Goal: Task Accomplishment & Management: Complete application form

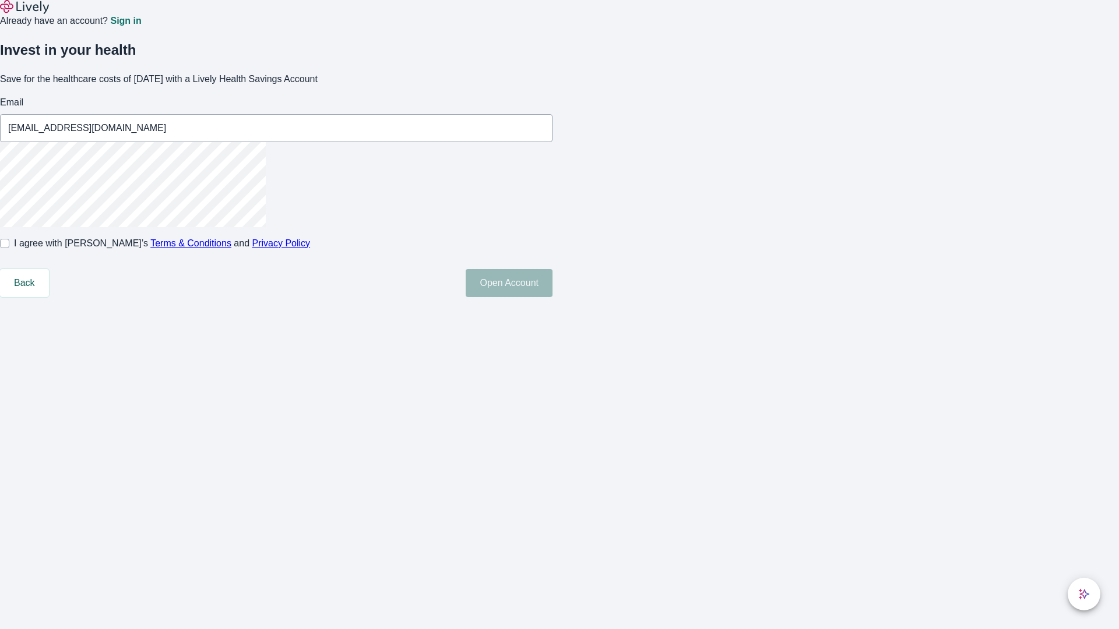
click at [9, 248] on input "I agree with Lively’s Terms & Conditions and Privacy Policy" at bounding box center [4, 243] width 9 height 9
checkbox input "true"
click at [552, 297] on button "Open Account" at bounding box center [509, 283] width 87 height 28
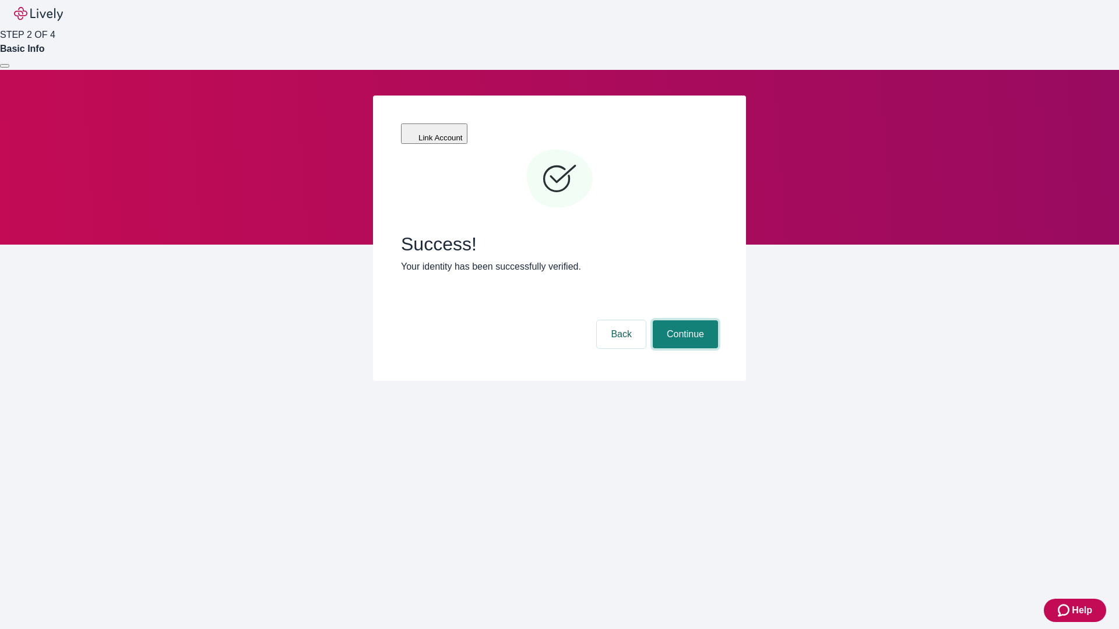
click at [683, 320] on button "Continue" at bounding box center [685, 334] width 65 height 28
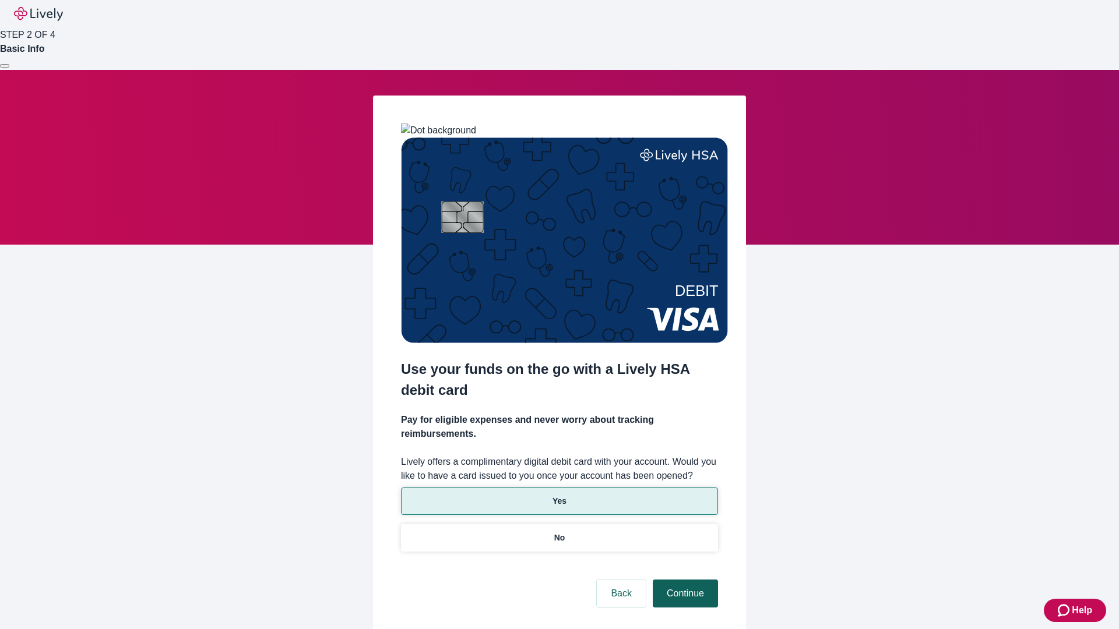
click at [559, 495] on p "Yes" at bounding box center [559, 501] width 14 height 12
click at [683, 580] on button "Continue" at bounding box center [685, 594] width 65 height 28
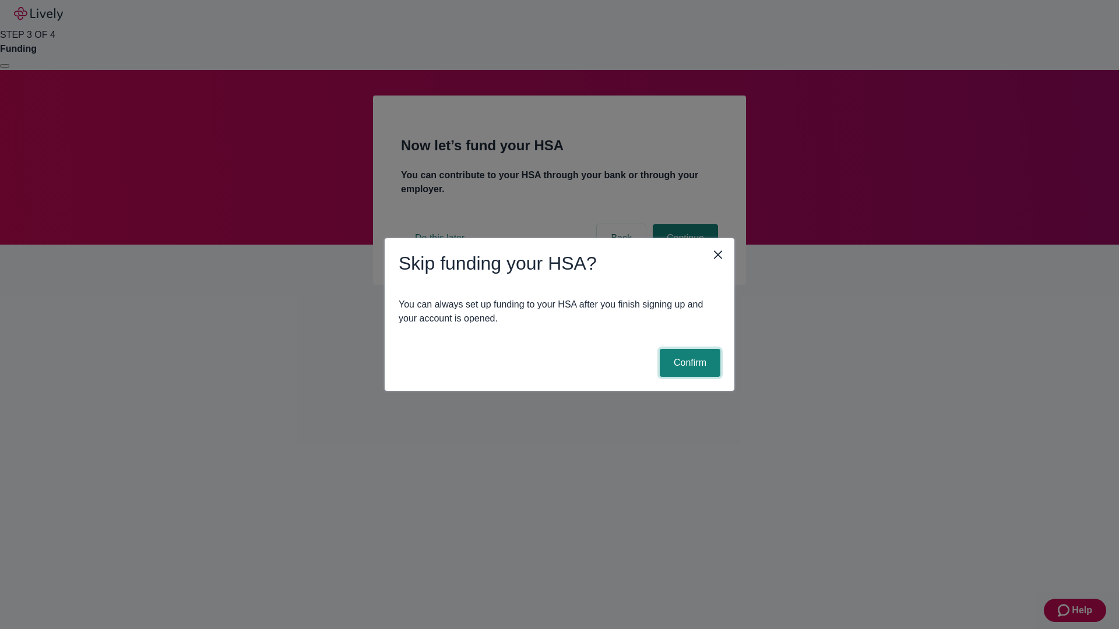
click at [688, 363] on button "Confirm" at bounding box center [690, 363] width 61 height 28
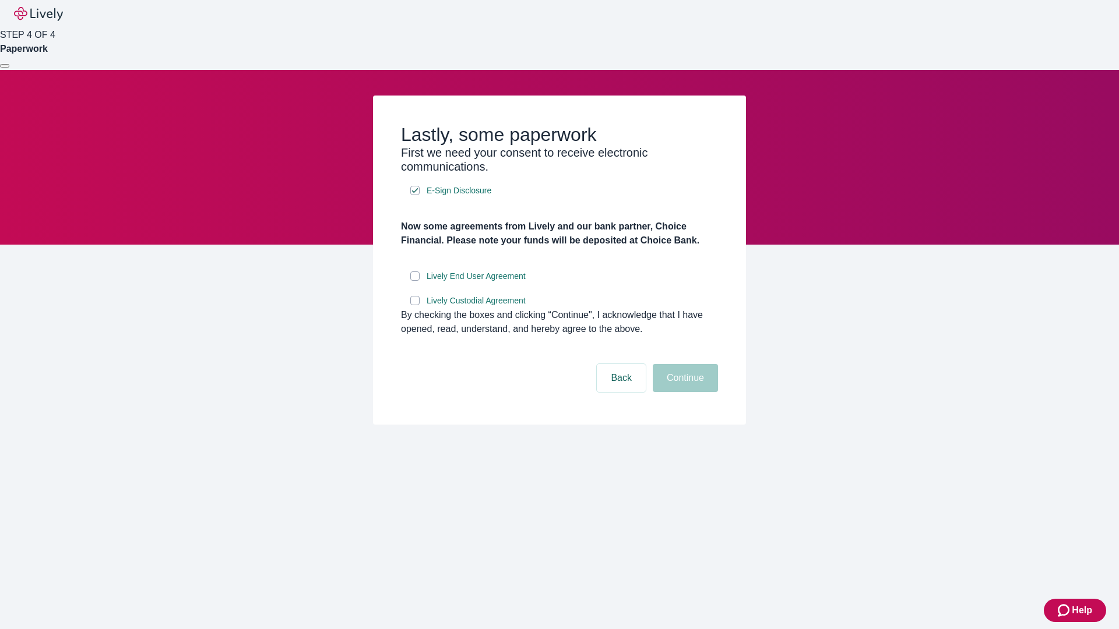
click at [415, 281] on input "Lively End User Agreement" at bounding box center [414, 275] width 9 height 9
checkbox input "true"
click at [415, 305] on input "Lively Custodial Agreement" at bounding box center [414, 300] width 9 height 9
checkbox input "true"
click at [683, 392] on button "Continue" at bounding box center [685, 378] width 65 height 28
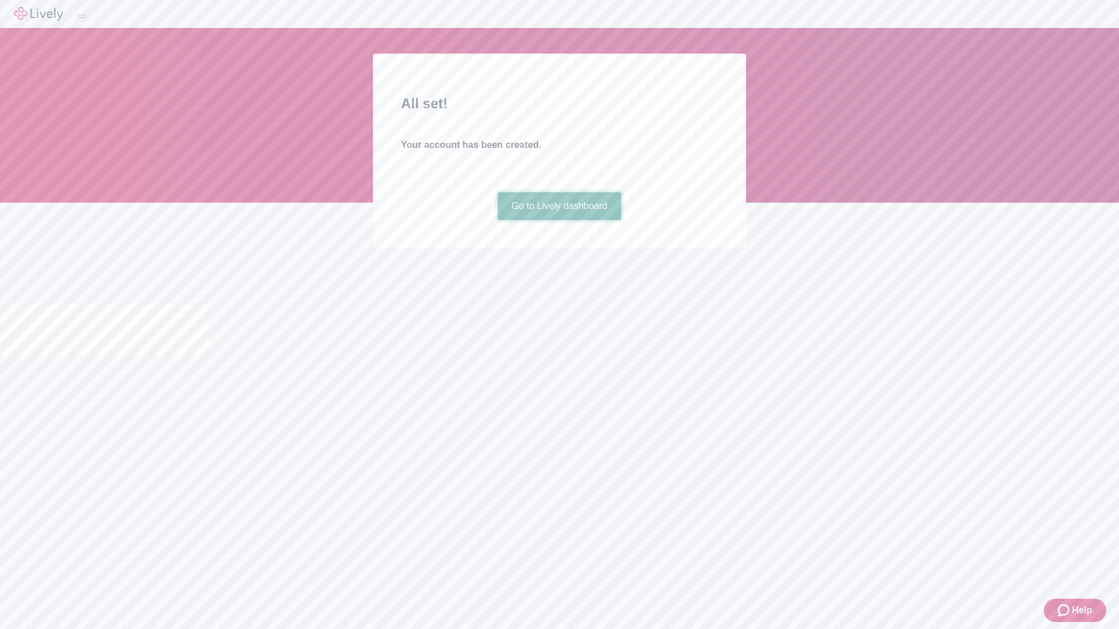
click at [559, 220] on link "Go to Lively dashboard" at bounding box center [560, 206] width 124 height 28
